Goal: Find specific page/section: Find specific page/section

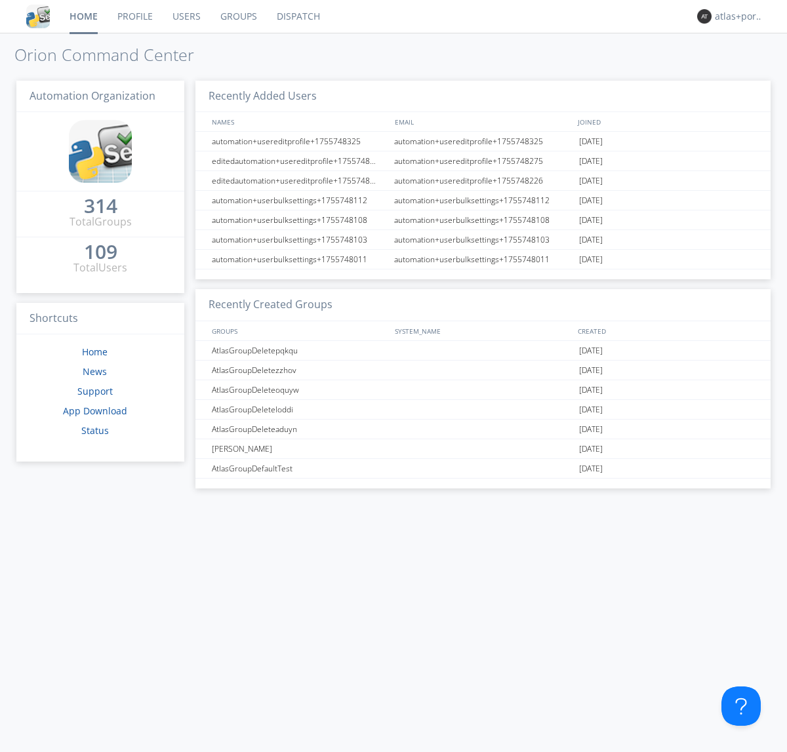
click at [297, 16] on link "Dispatch" at bounding box center [298, 16] width 63 height 33
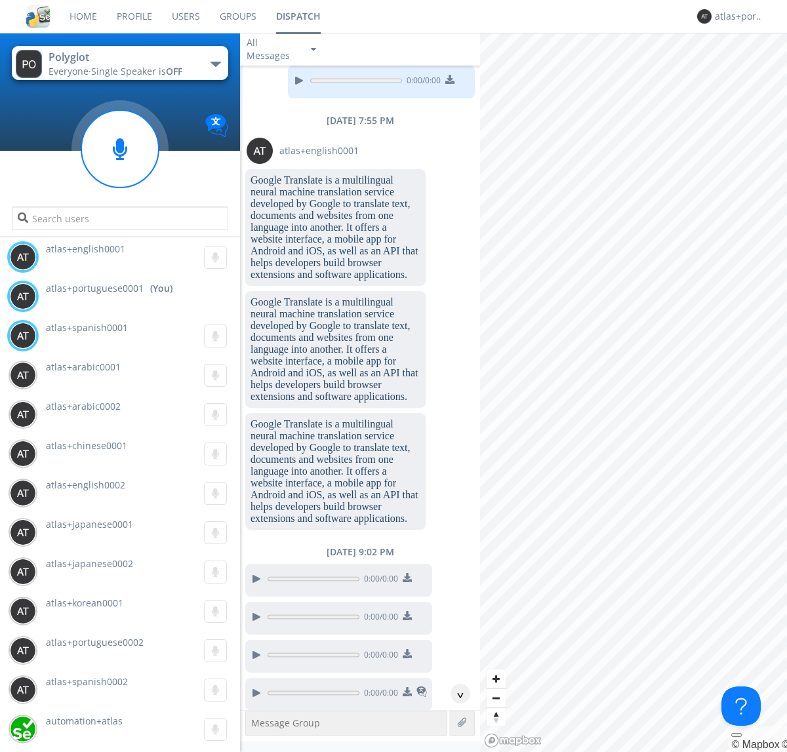
scroll to position [937, 0]
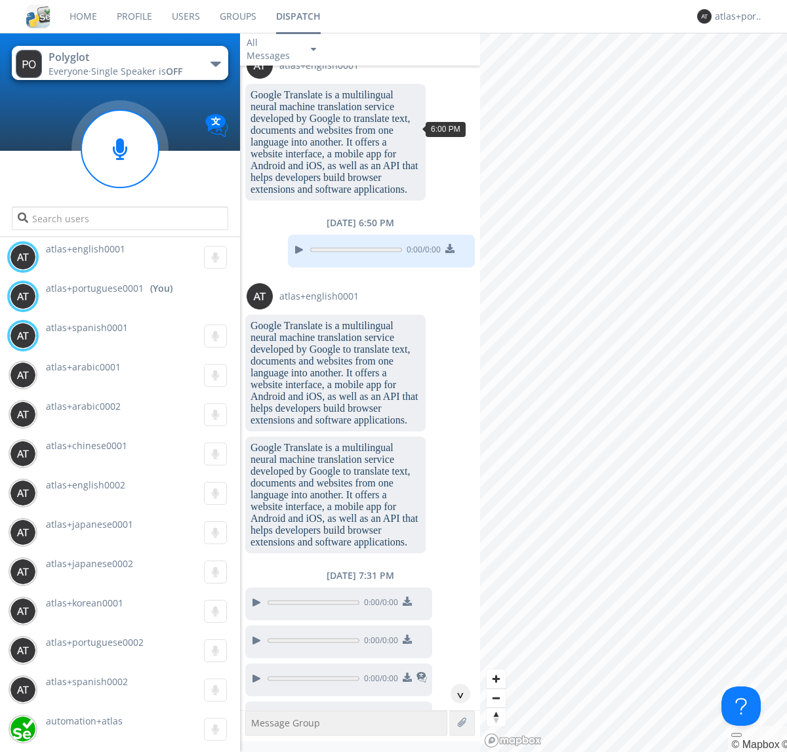
scroll to position [1791, 0]
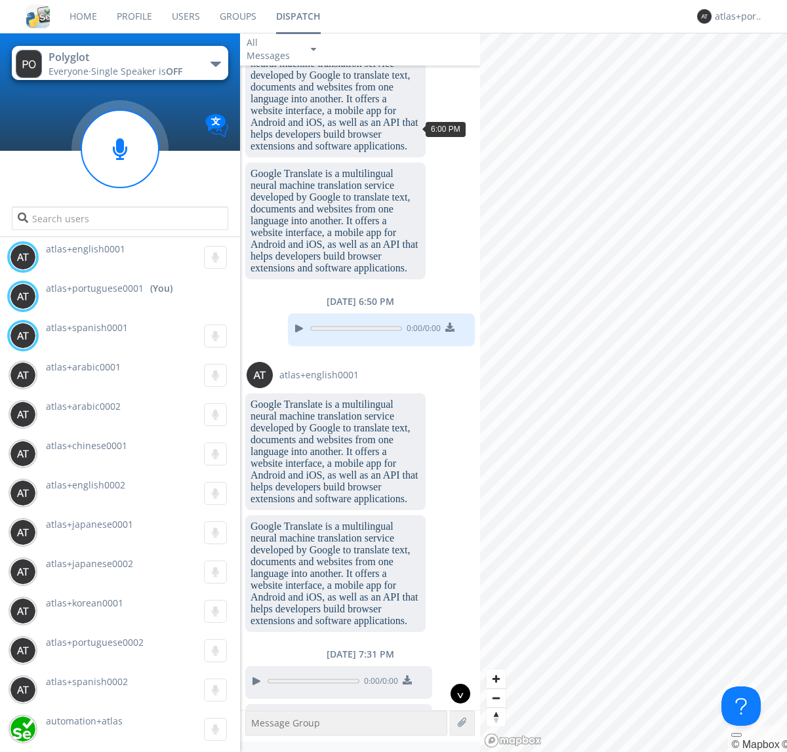
click at [455, 694] on div "^" at bounding box center [460, 694] width 20 height 20
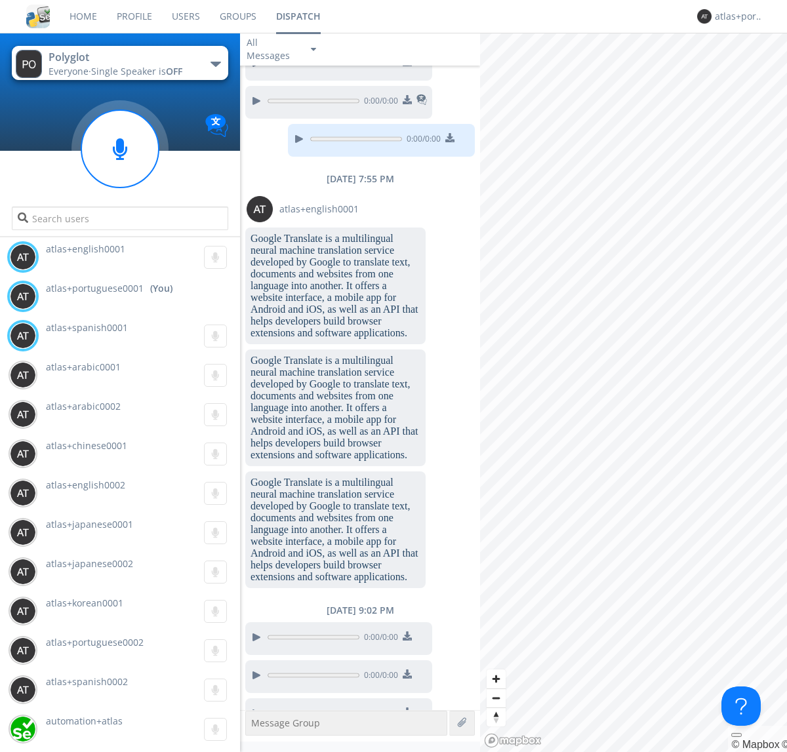
scroll to position [2760, 0]
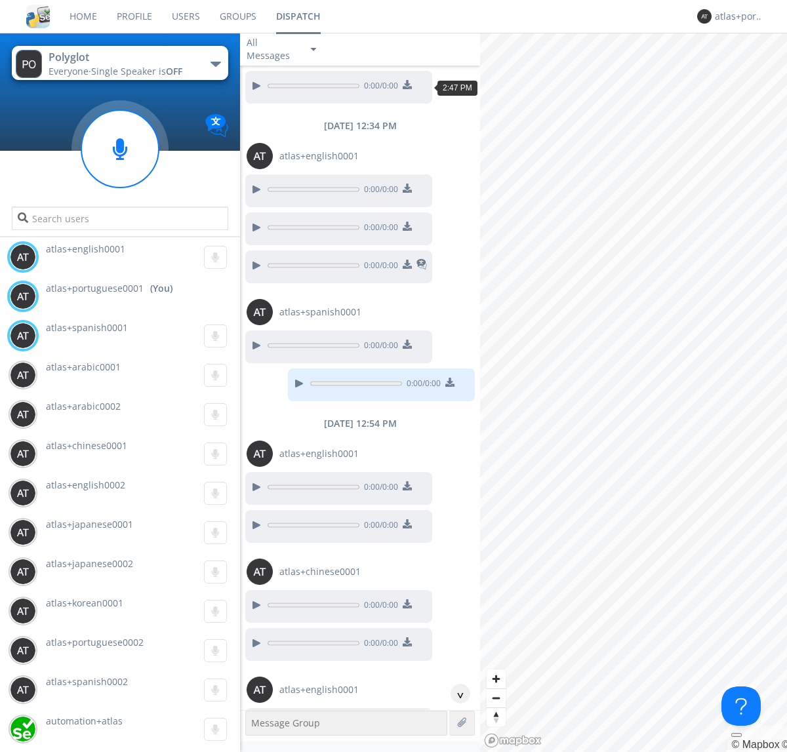
scroll to position [1859, 0]
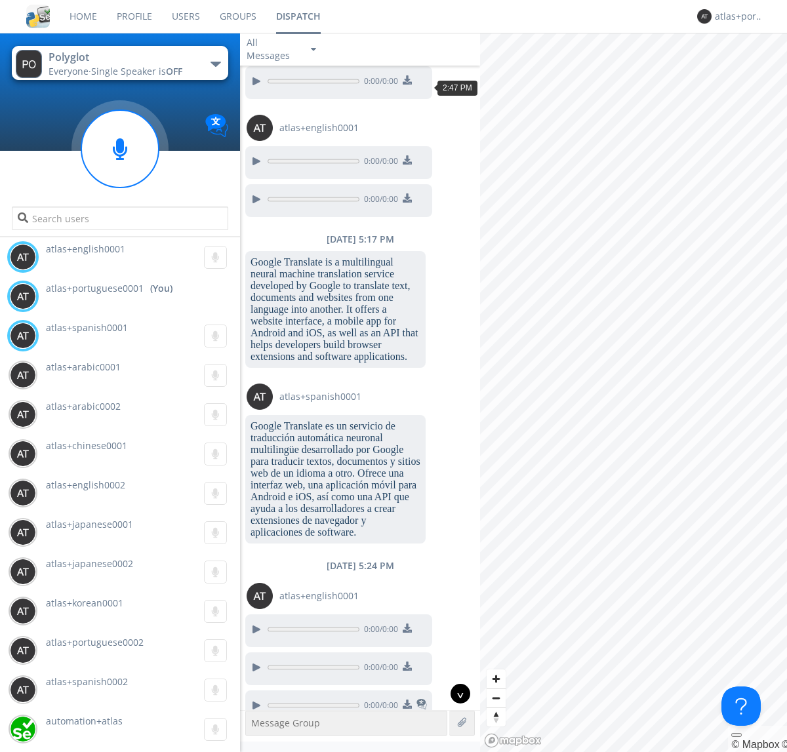
click at [455, 694] on div "^" at bounding box center [460, 694] width 20 height 20
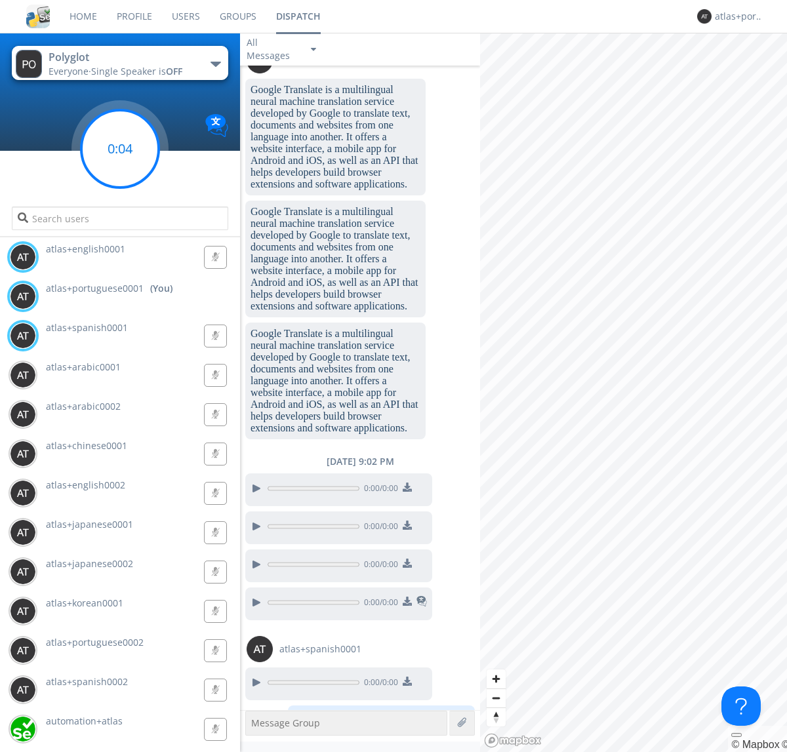
scroll to position [4584, 0]
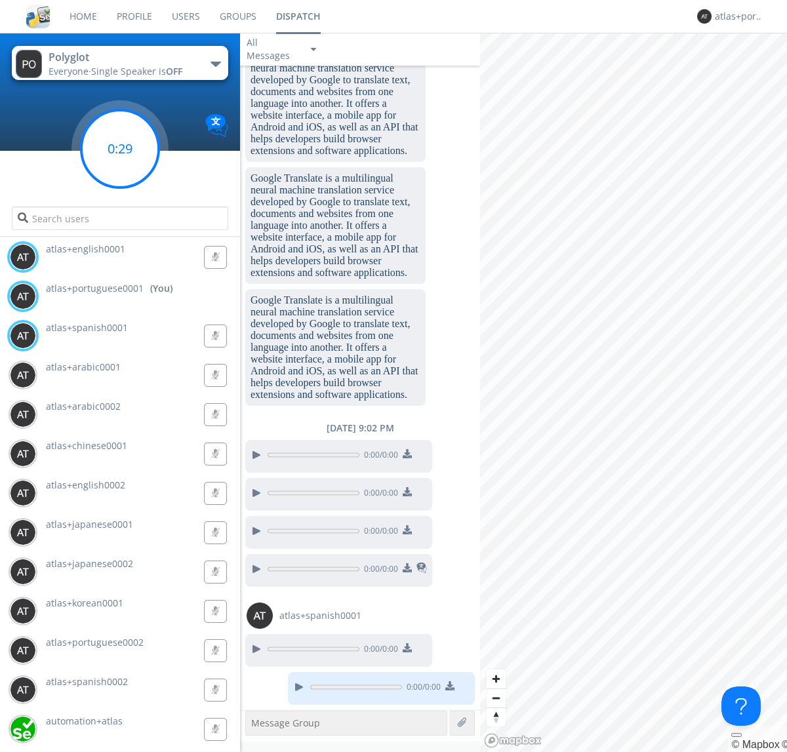
click at [120, 149] on g at bounding box center [119, 148] width 77 height 77
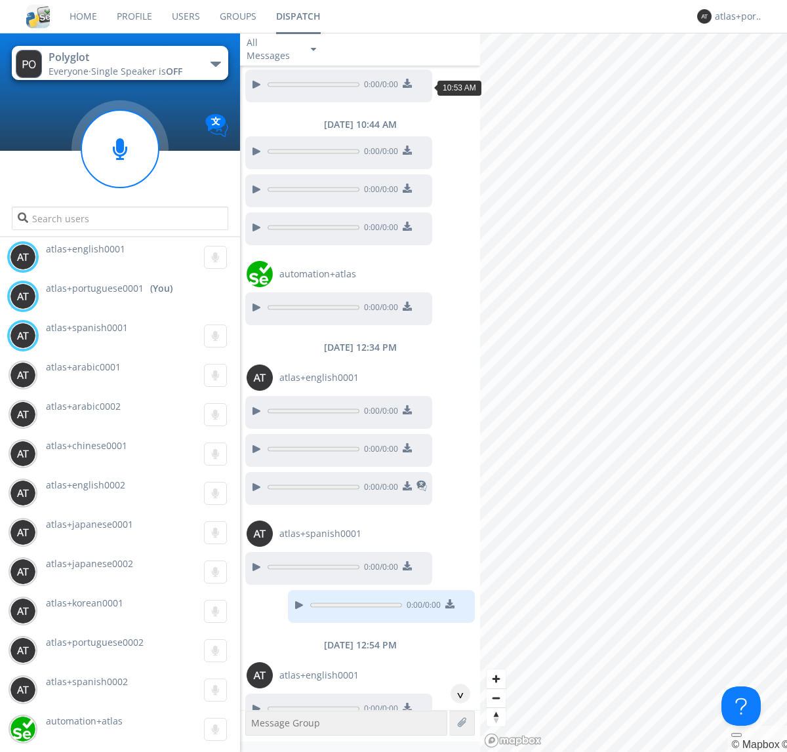
scroll to position [321, 0]
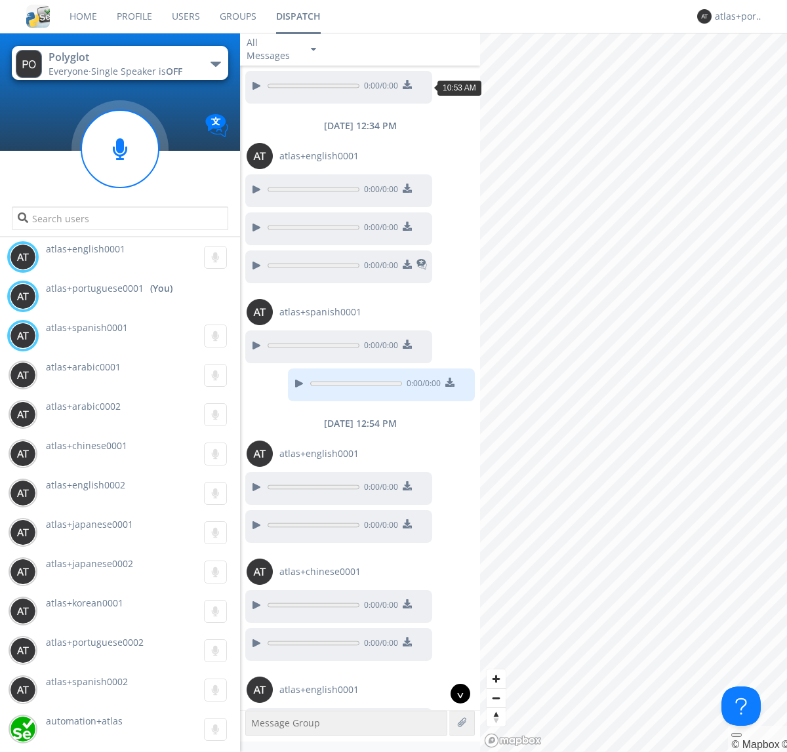
click at [455, 694] on div "^" at bounding box center [460, 694] width 20 height 20
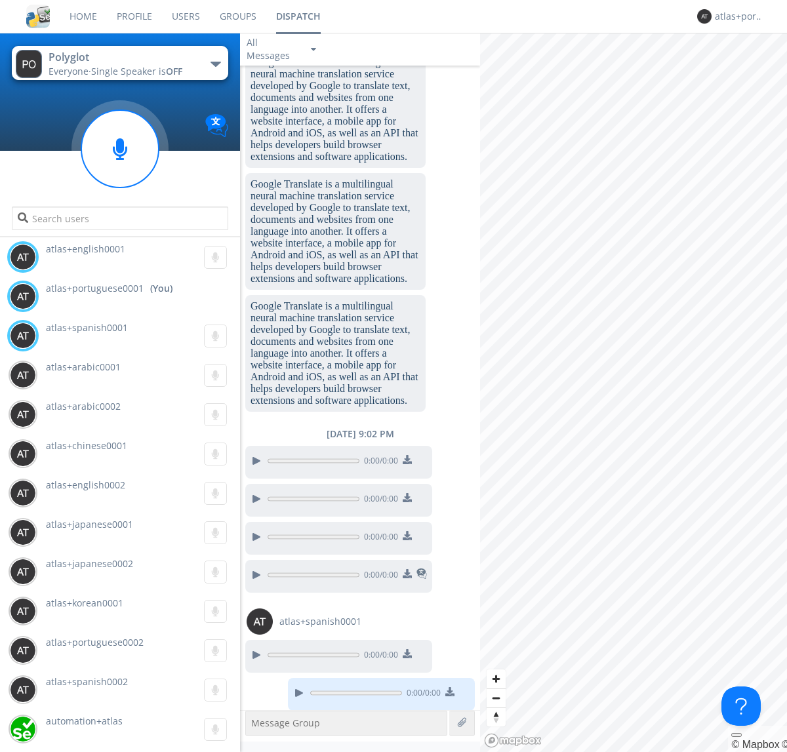
scroll to position [4805, 0]
